Goal: Communication & Community: Answer question/provide support

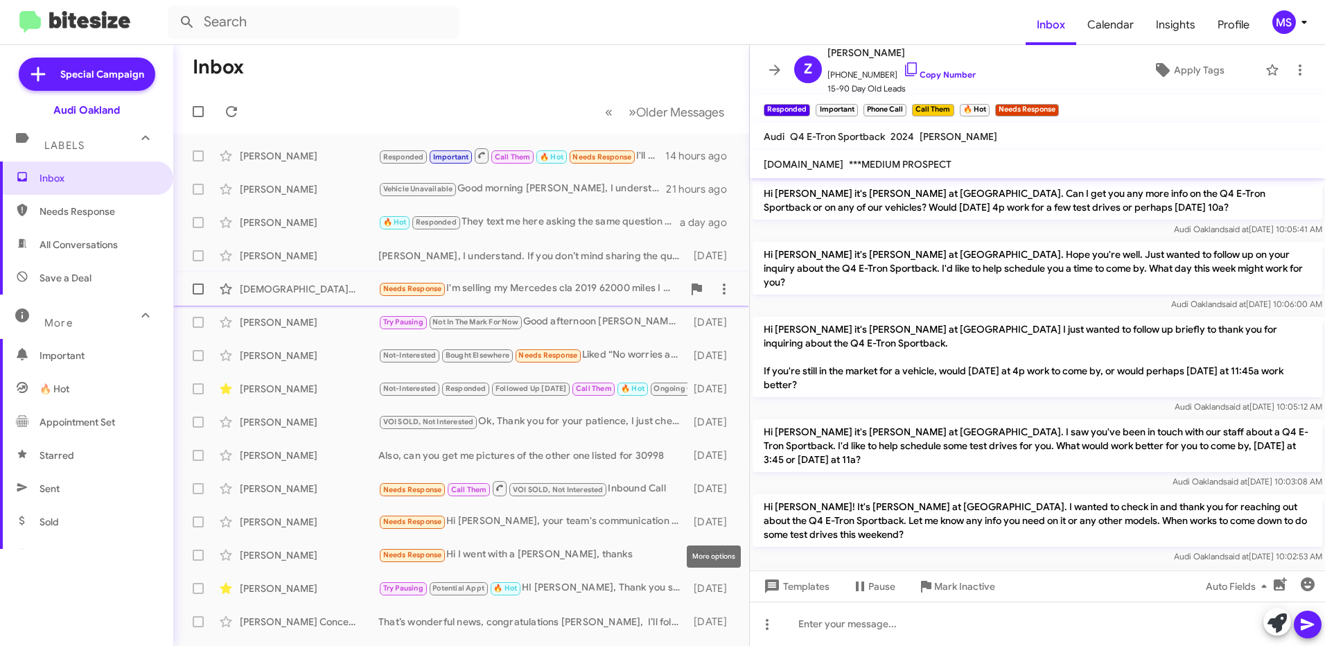
scroll to position [923, 0]
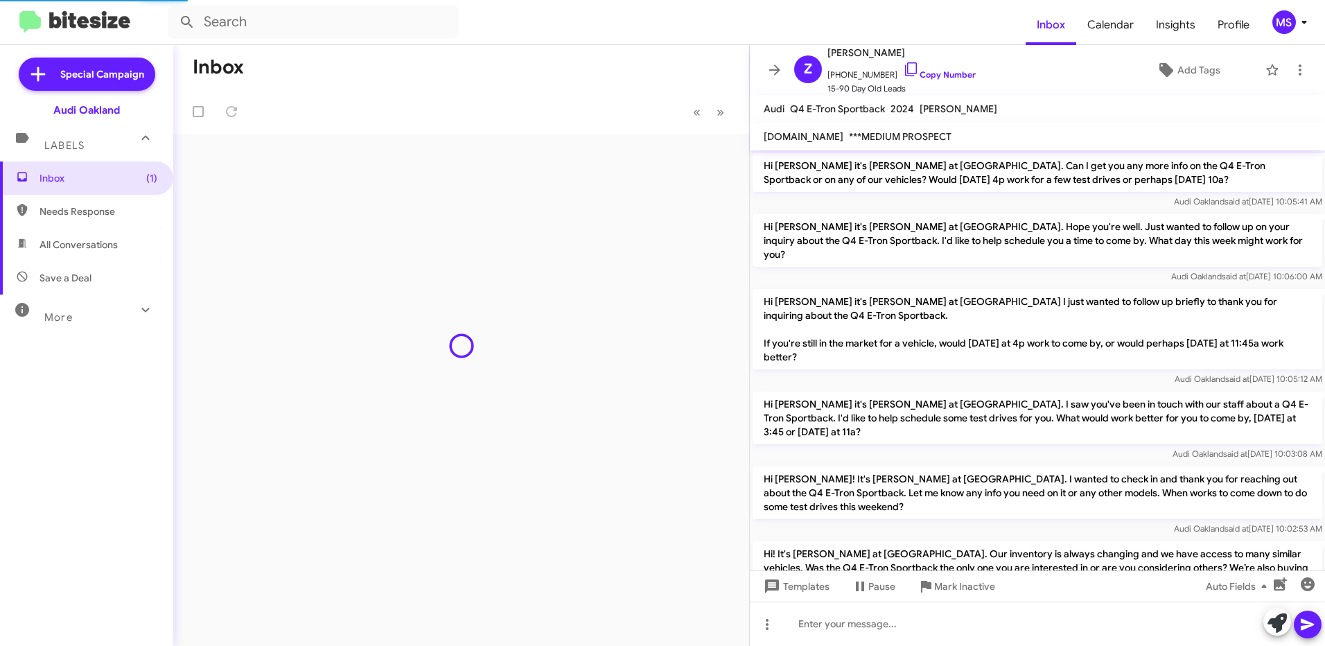
scroll to position [840, 0]
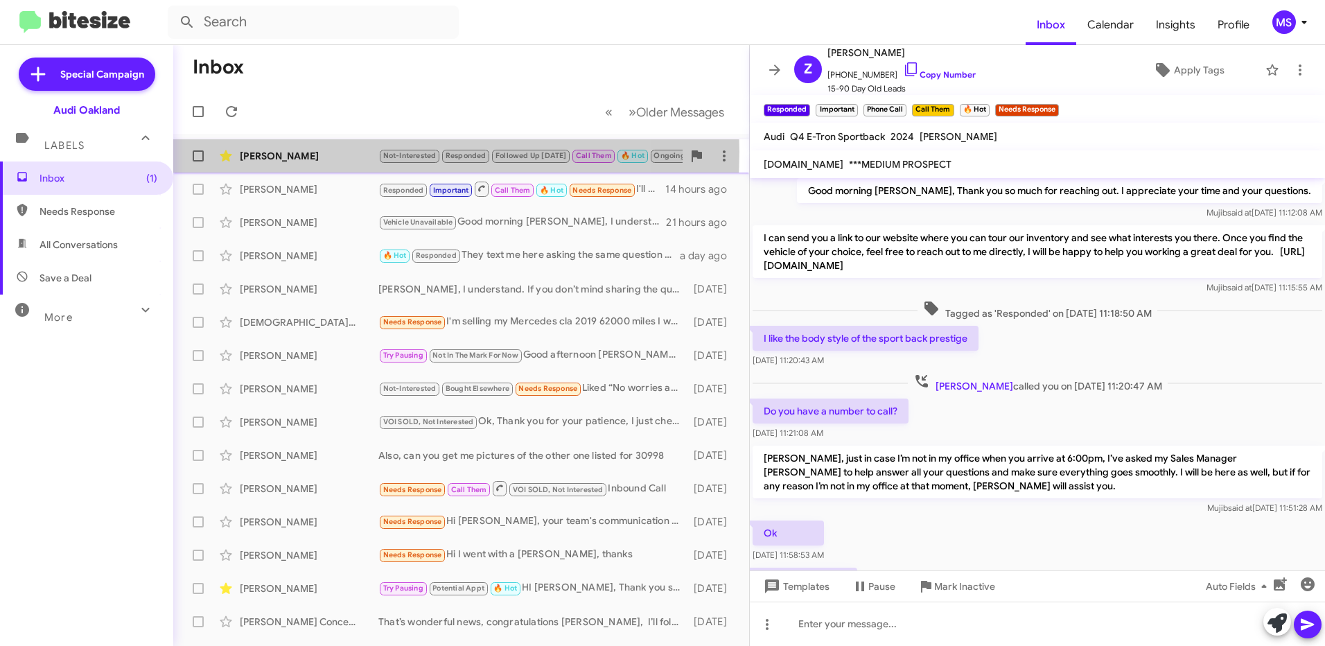
click at [343, 152] on div "[PERSON_NAME]" at bounding box center [309, 156] width 139 height 14
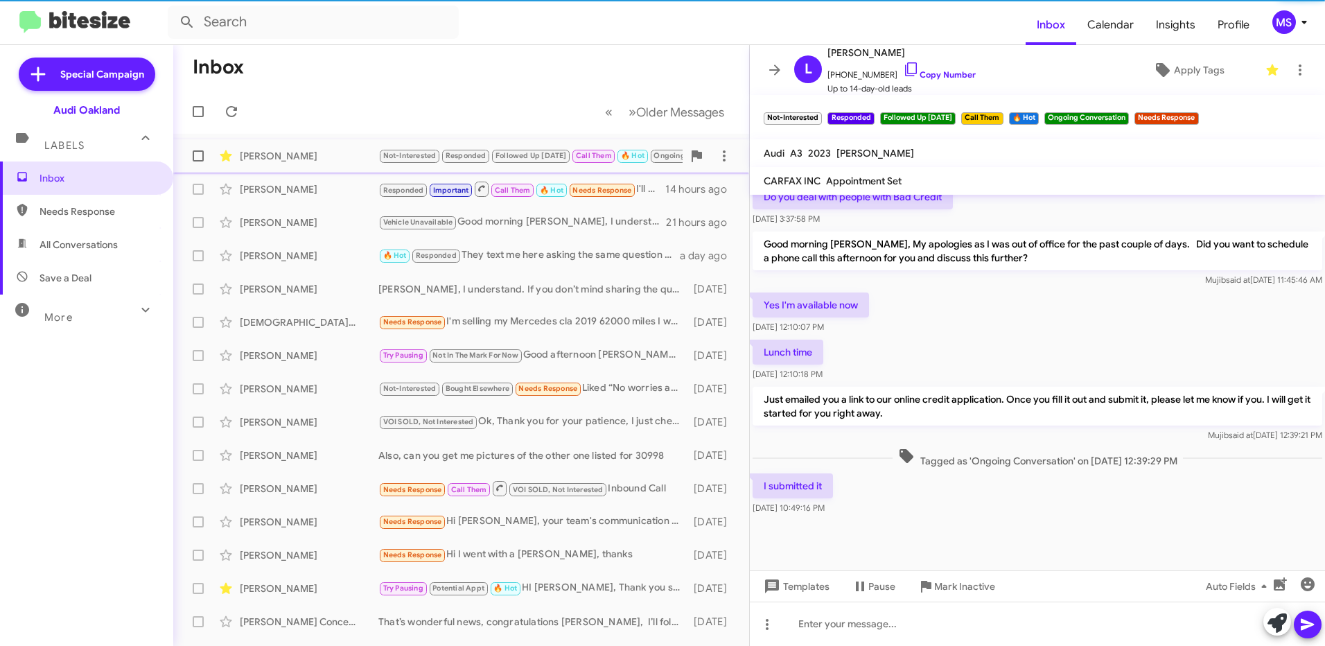
scroll to position [663, 0]
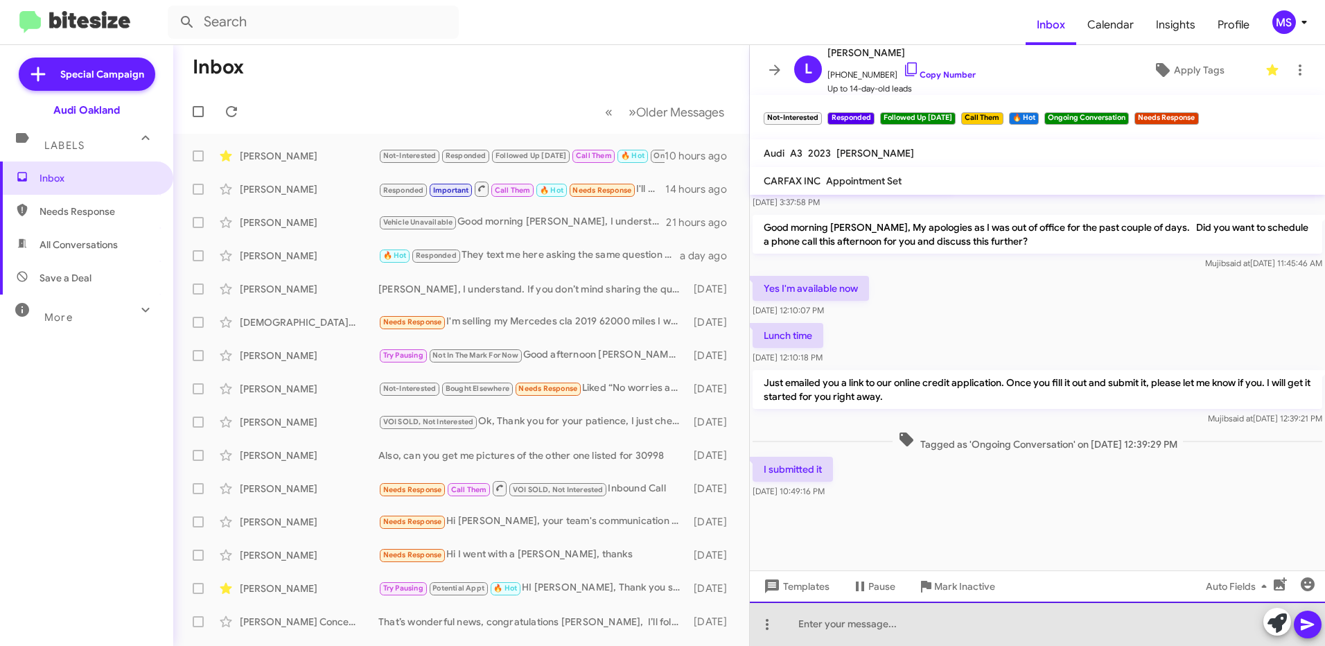
click at [1084, 614] on div at bounding box center [1037, 624] width 575 height 44
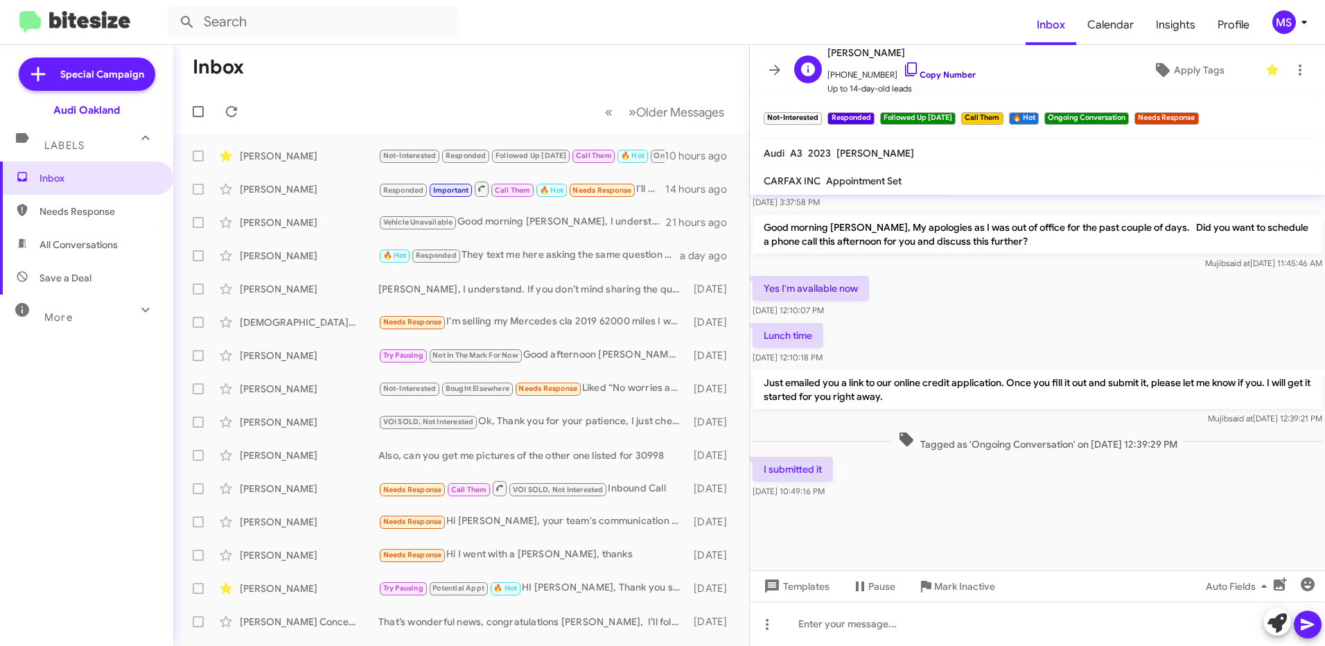
click at [939, 73] on link "Copy Number" at bounding box center [939, 74] width 73 height 10
click at [935, 76] on link "Copy Number" at bounding box center [939, 74] width 73 height 10
click at [1308, 584] on icon "button" at bounding box center [1308, 584] width 14 height 14
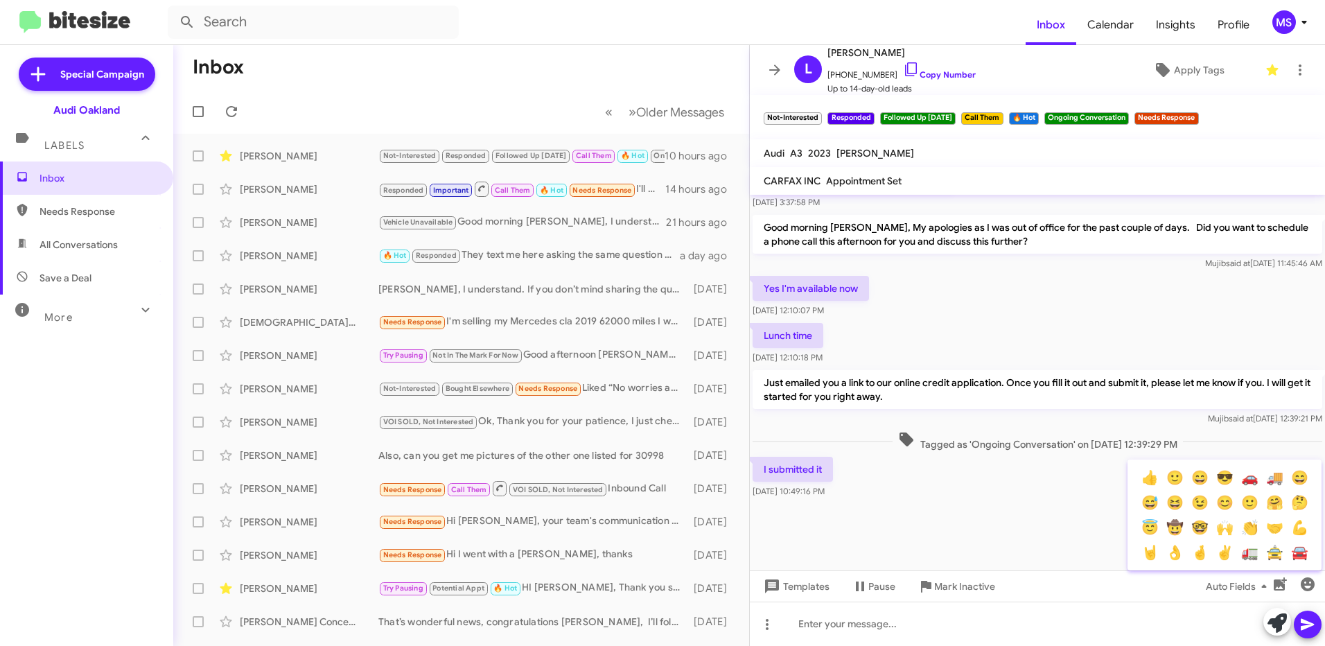
click at [1036, 623] on div at bounding box center [662, 323] width 1325 height 646
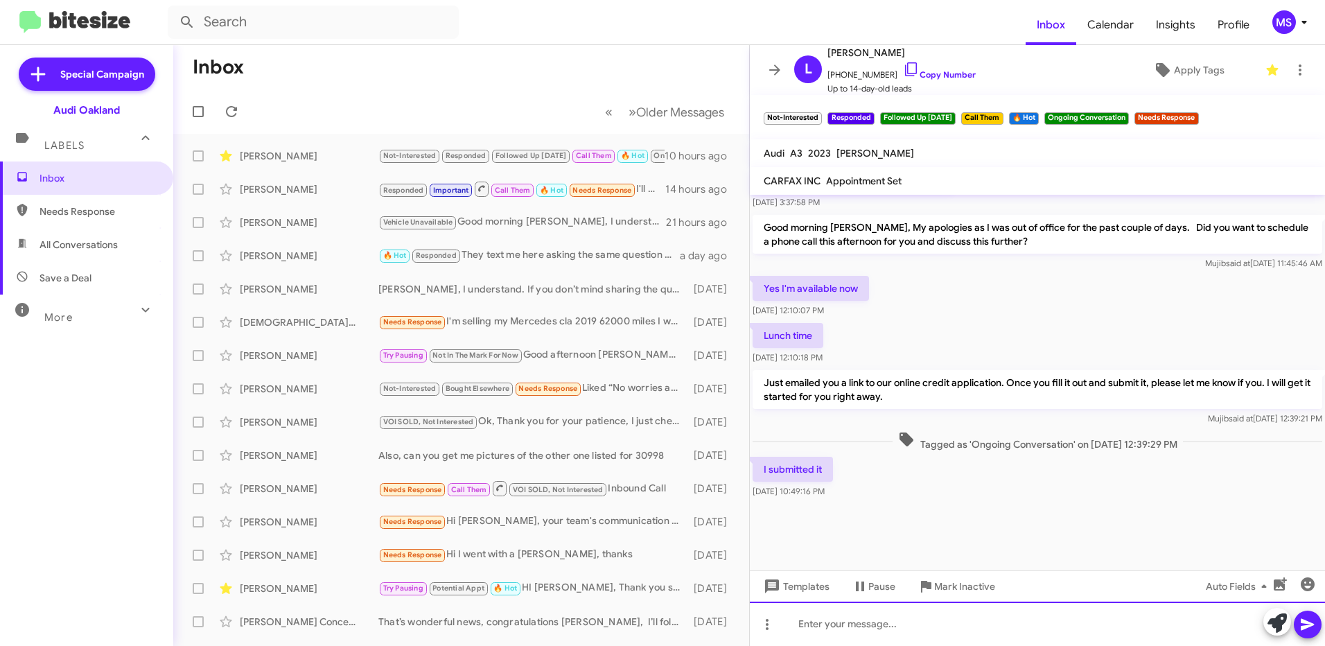
click at [1021, 623] on div at bounding box center [1037, 624] width 575 height 44
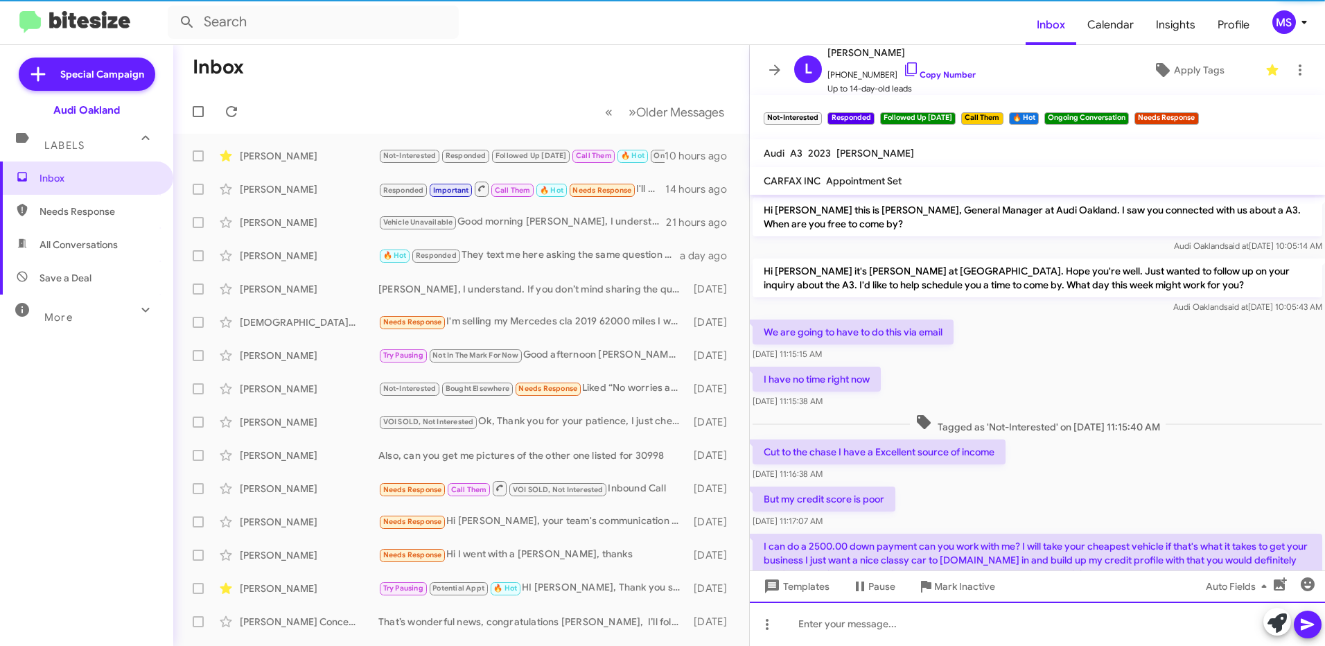
scroll to position [69, 0]
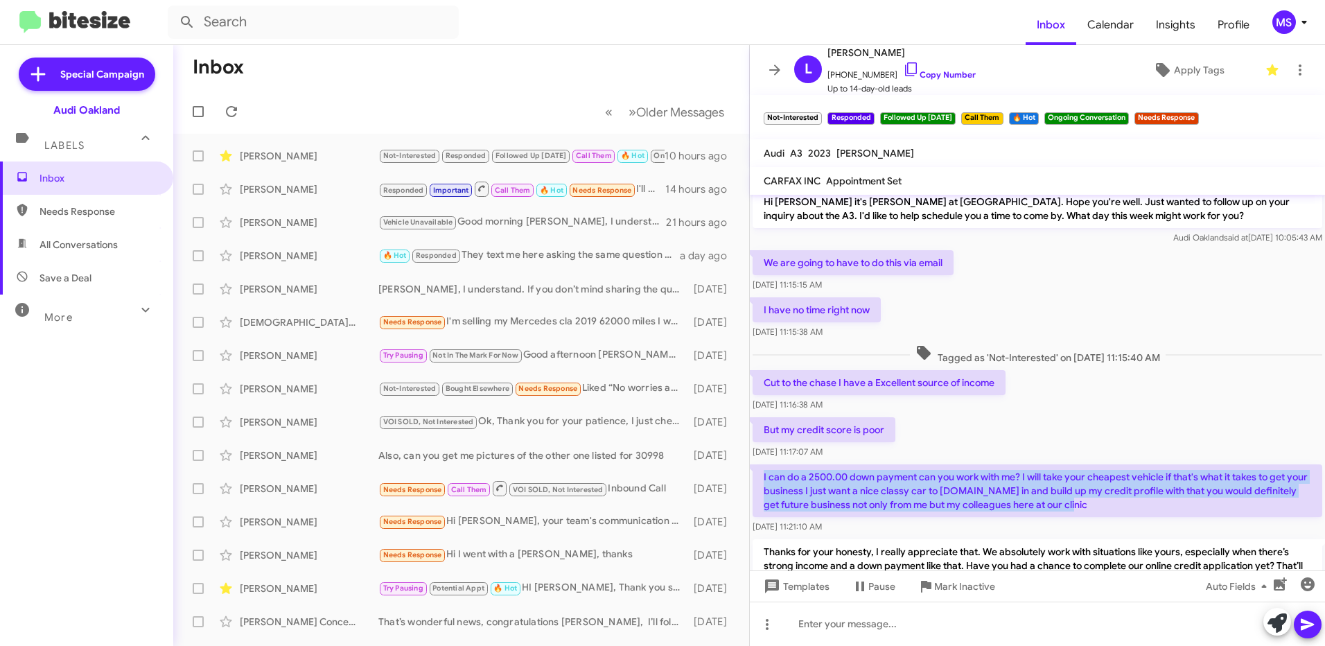
drag, startPoint x: 763, startPoint y: 476, endPoint x: 1108, endPoint y: 510, distance: 346.9
click at [1108, 510] on p "I can do a 2500.00 down payment can you work with me? I will take your cheapest…" at bounding box center [1038, 490] width 570 height 53
copy p "I can do a 2500.00 down payment can you work with me? I will take your cheapest…"
